Goal: Find specific page/section: Find specific page/section

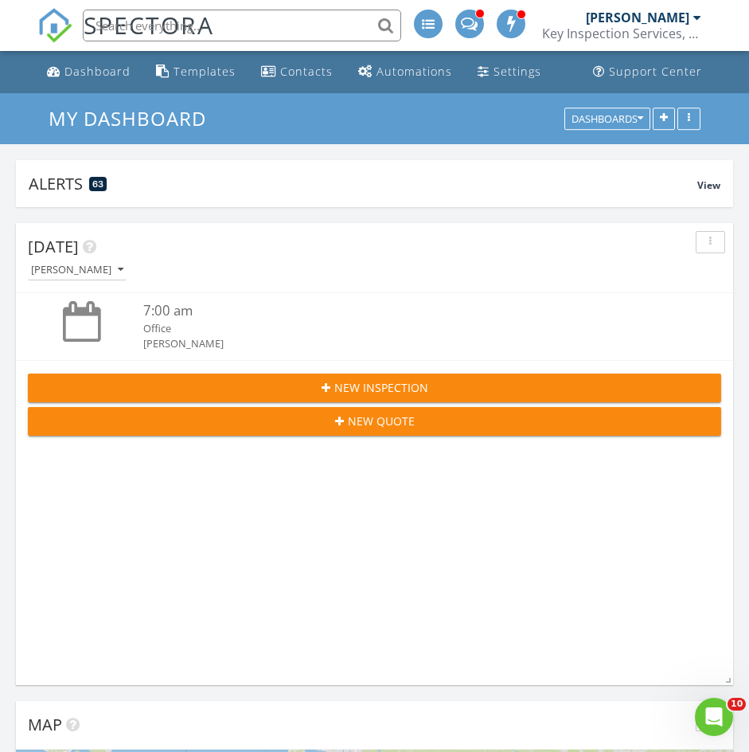
click at [292, 33] on input "text" at bounding box center [242, 26] width 319 height 32
click at [304, 21] on input "text" at bounding box center [242, 26] width 319 height 32
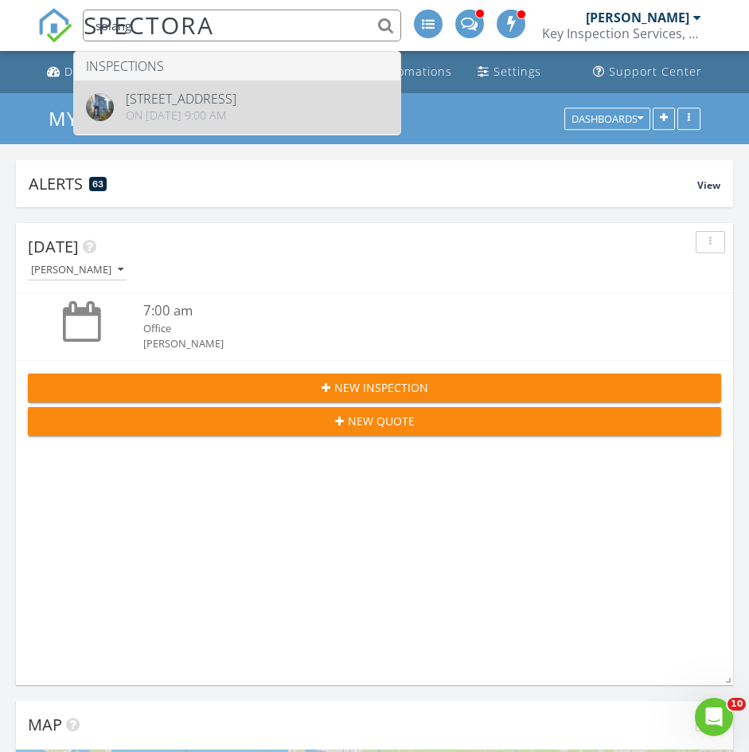
type input "solang"
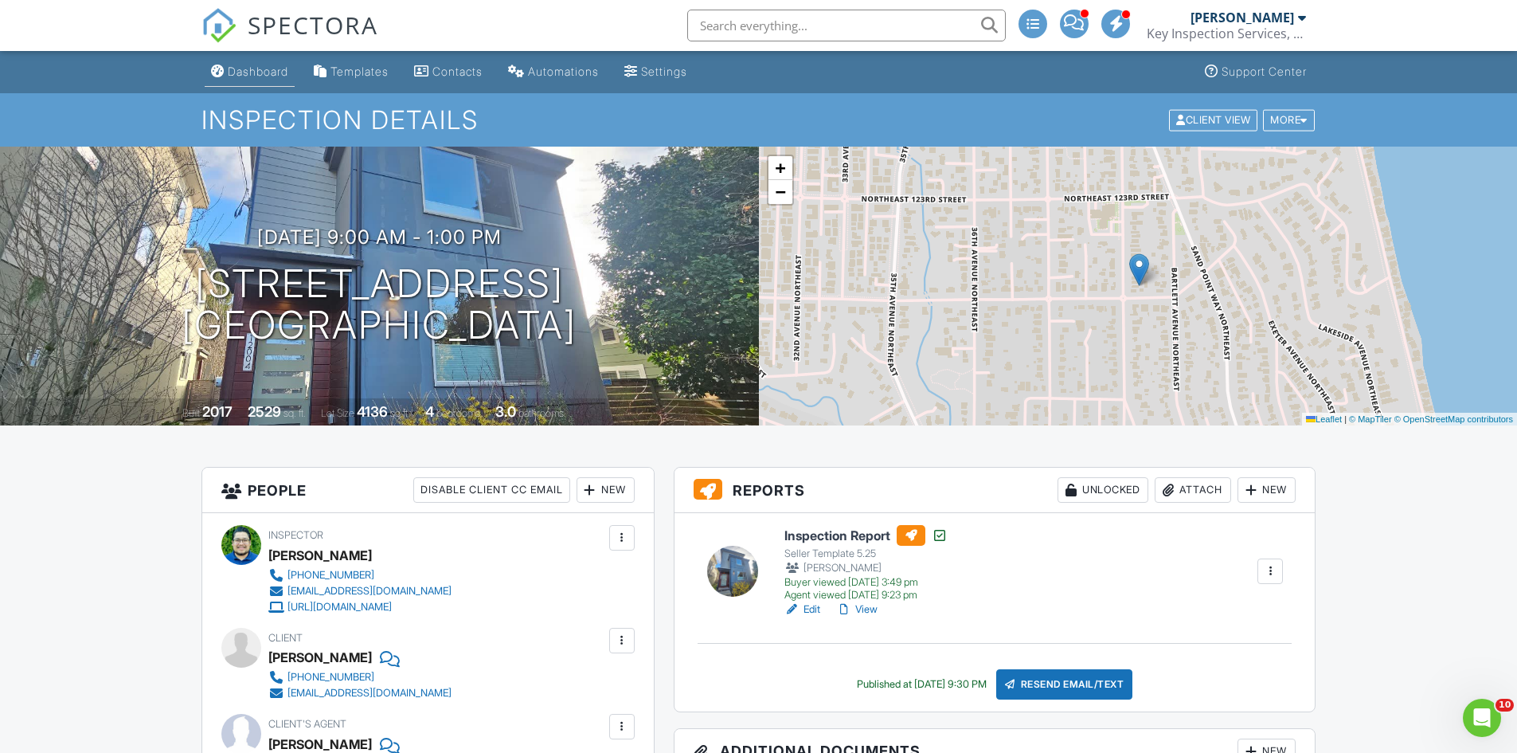
click at [258, 65] on div "Dashboard" at bounding box center [258, 72] width 61 height 14
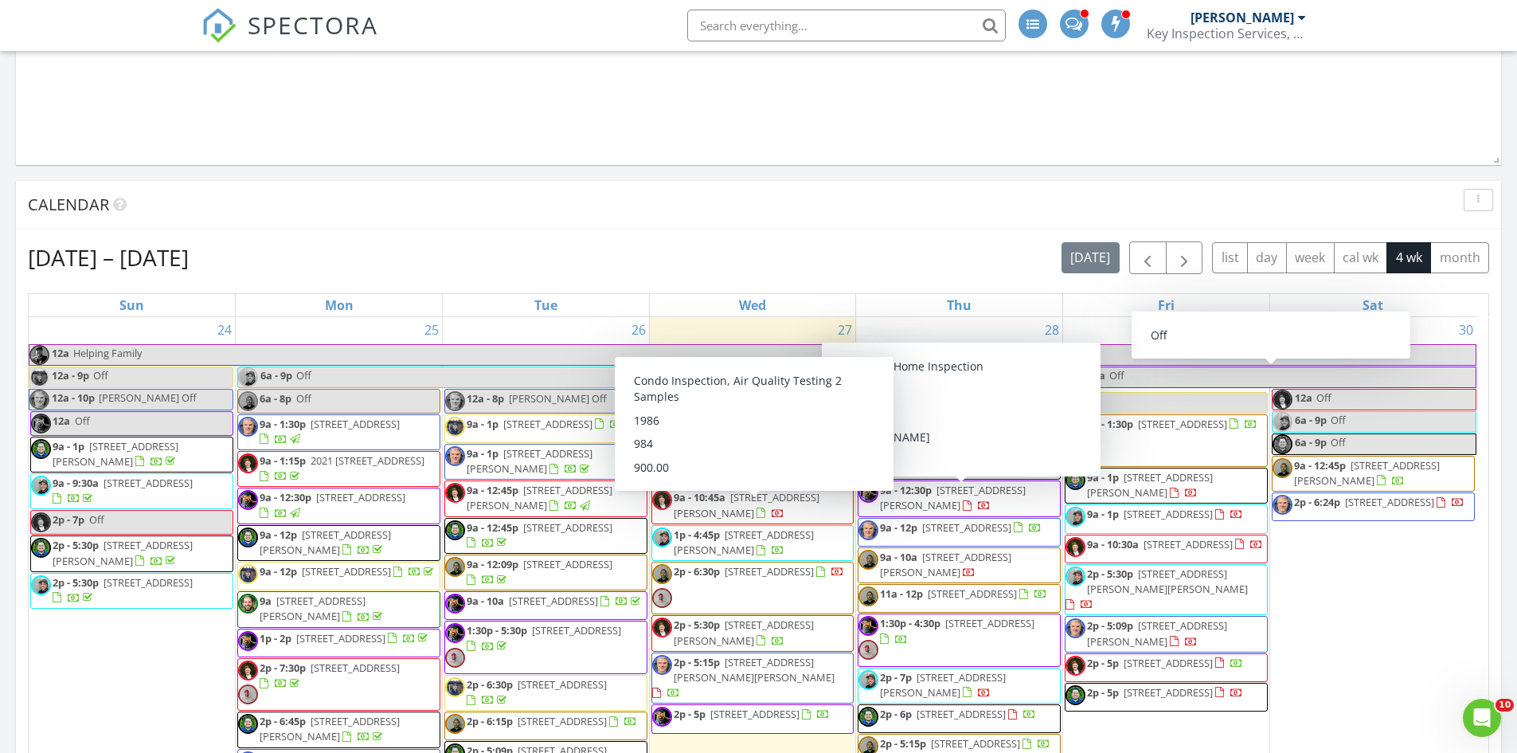
click at [737, 519] on span "[STREET_ADDRESS][PERSON_NAME]" at bounding box center [747, 504] width 146 height 29
